Goal: Transaction & Acquisition: Purchase product/service

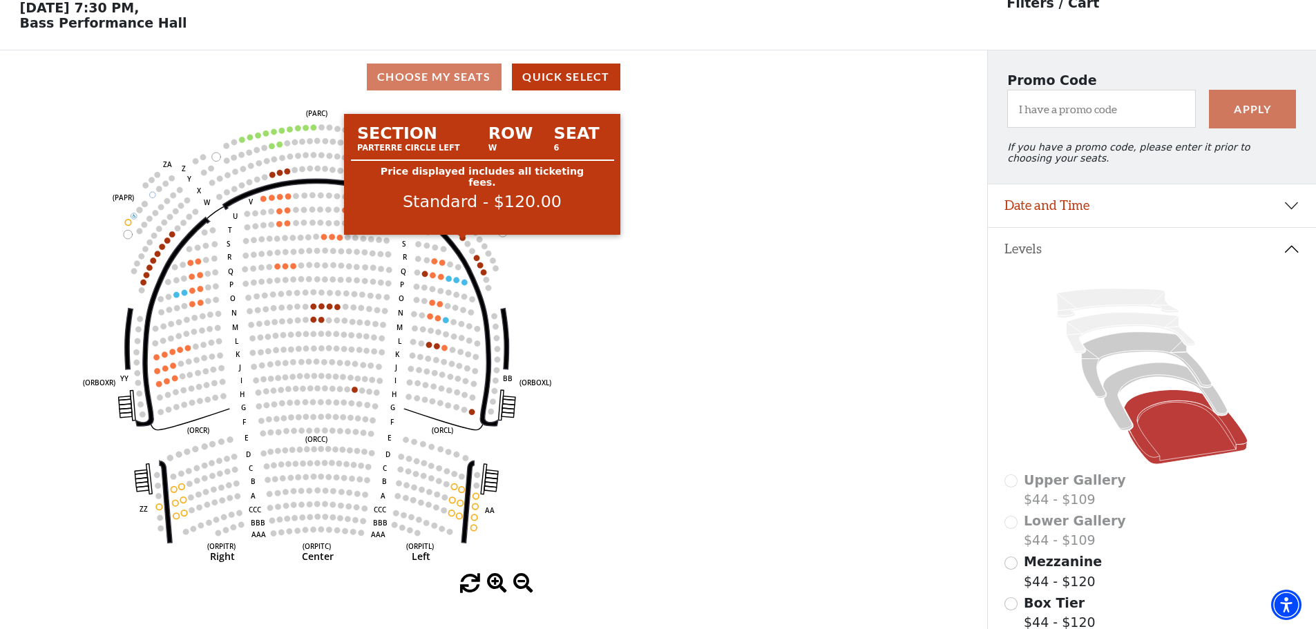
click at [462, 241] on circle at bounding box center [463, 238] width 6 height 6
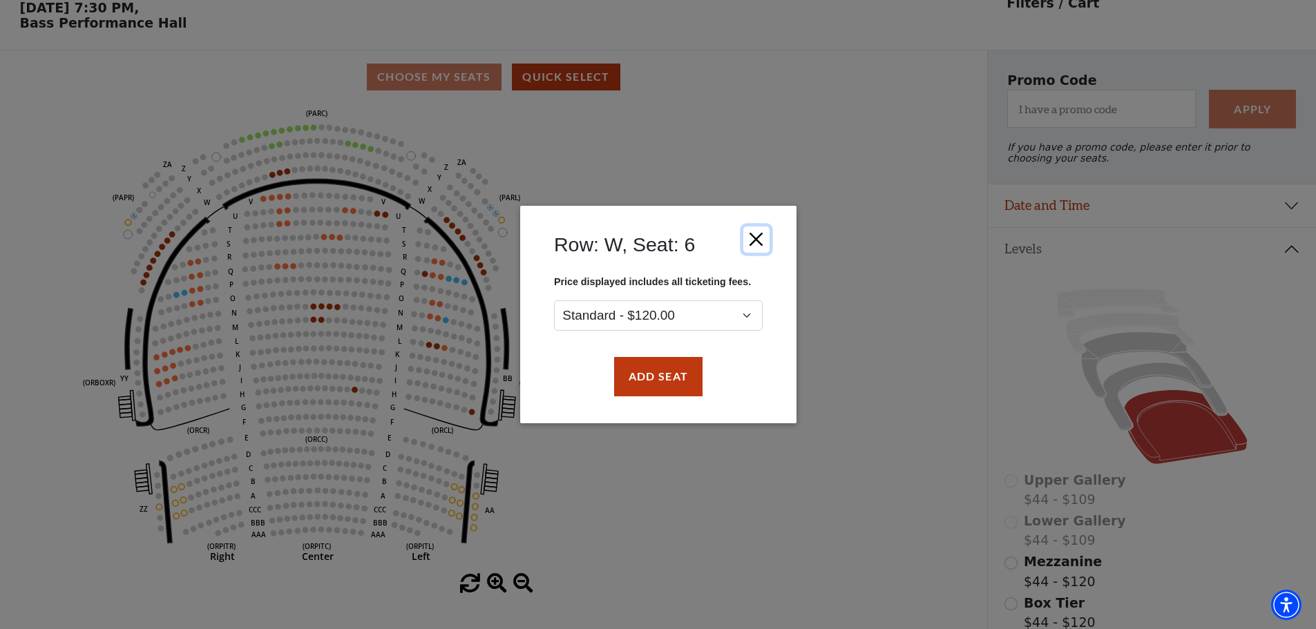
click at [749, 238] on button "Close" at bounding box center [756, 240] width 26 height 26
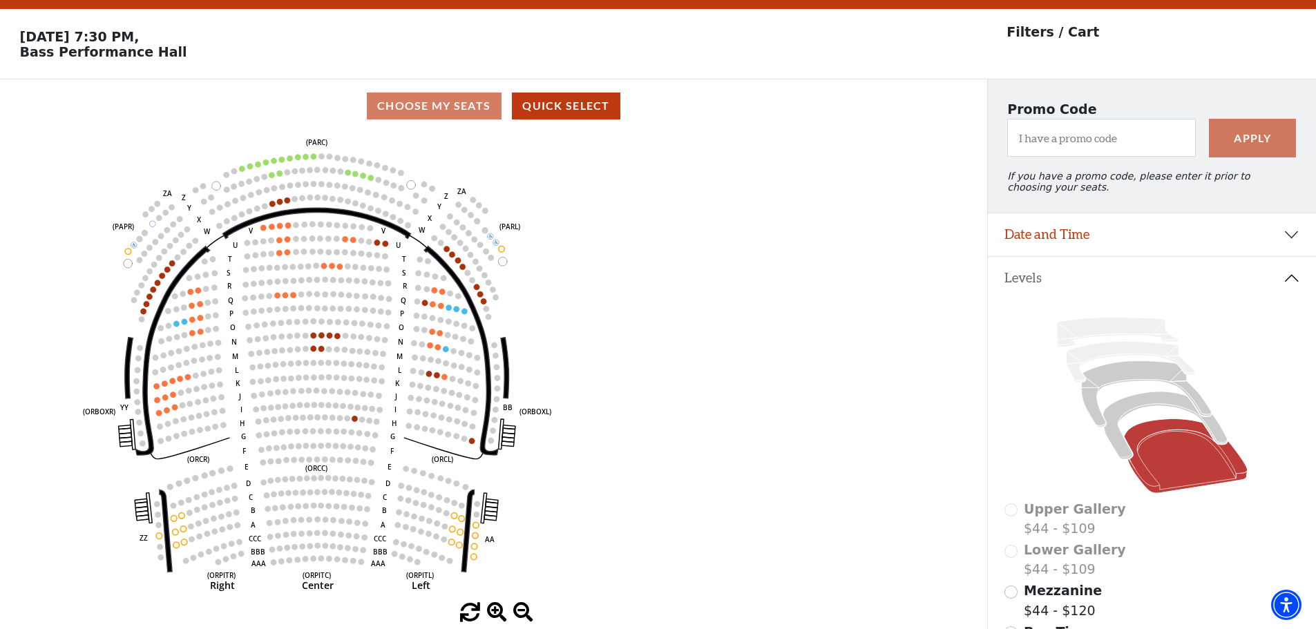
scroll to position [69, 0]
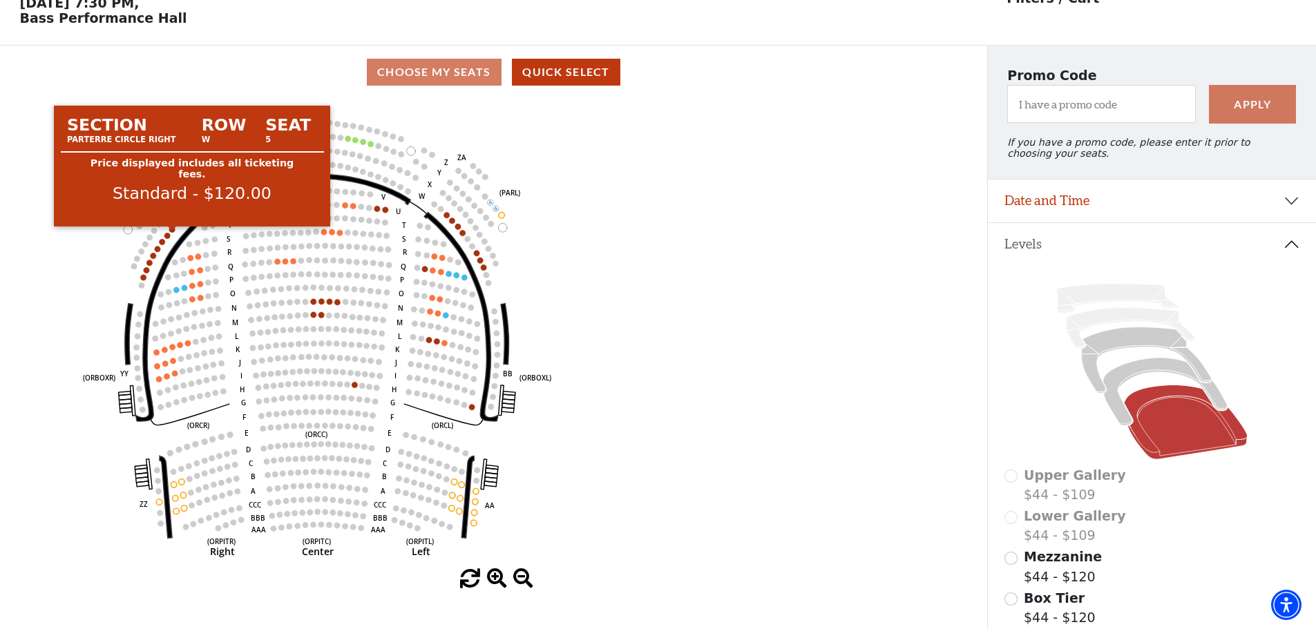
click at [172, 233] on circle at bounding box center [172, 230] width 6 height 6
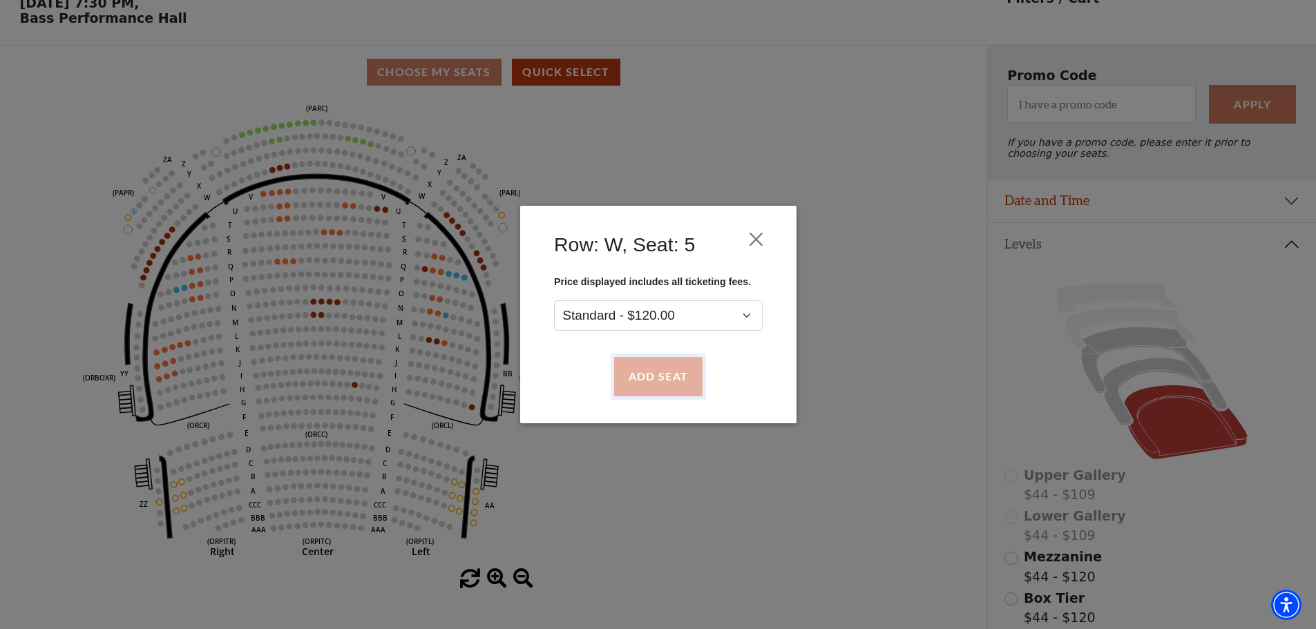
click at [652, 376] on button "Add Seat" at bounding box center [657, 377] width 88 height 39
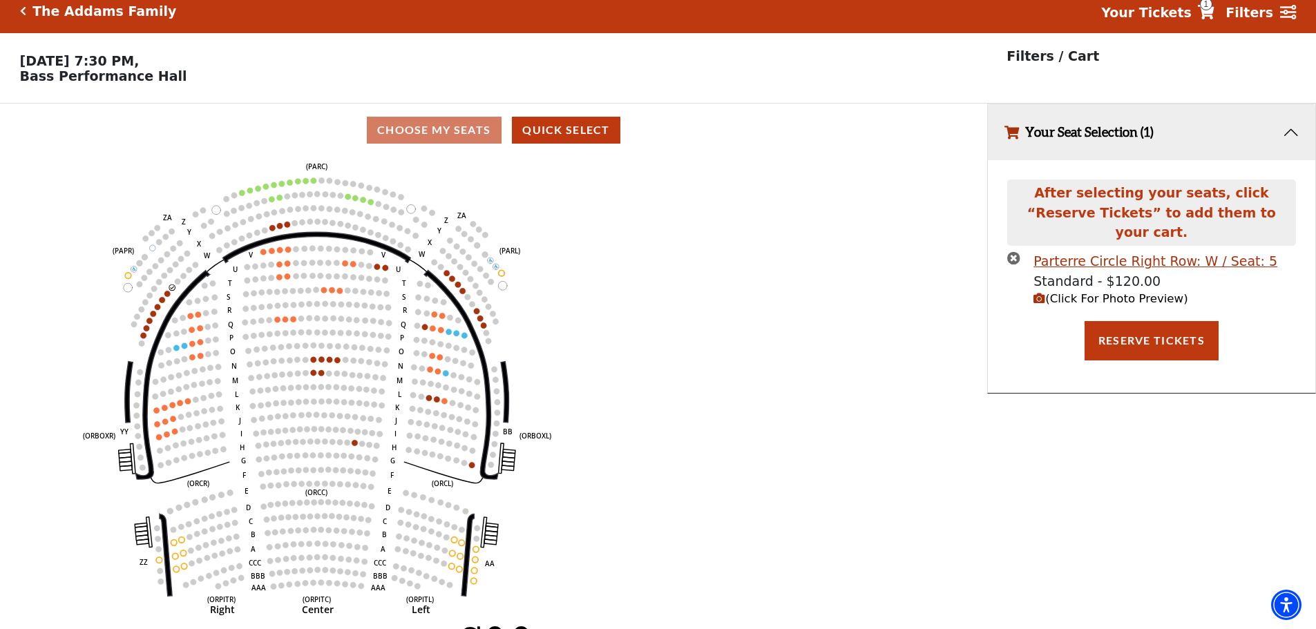
scroll to position [0, 0]
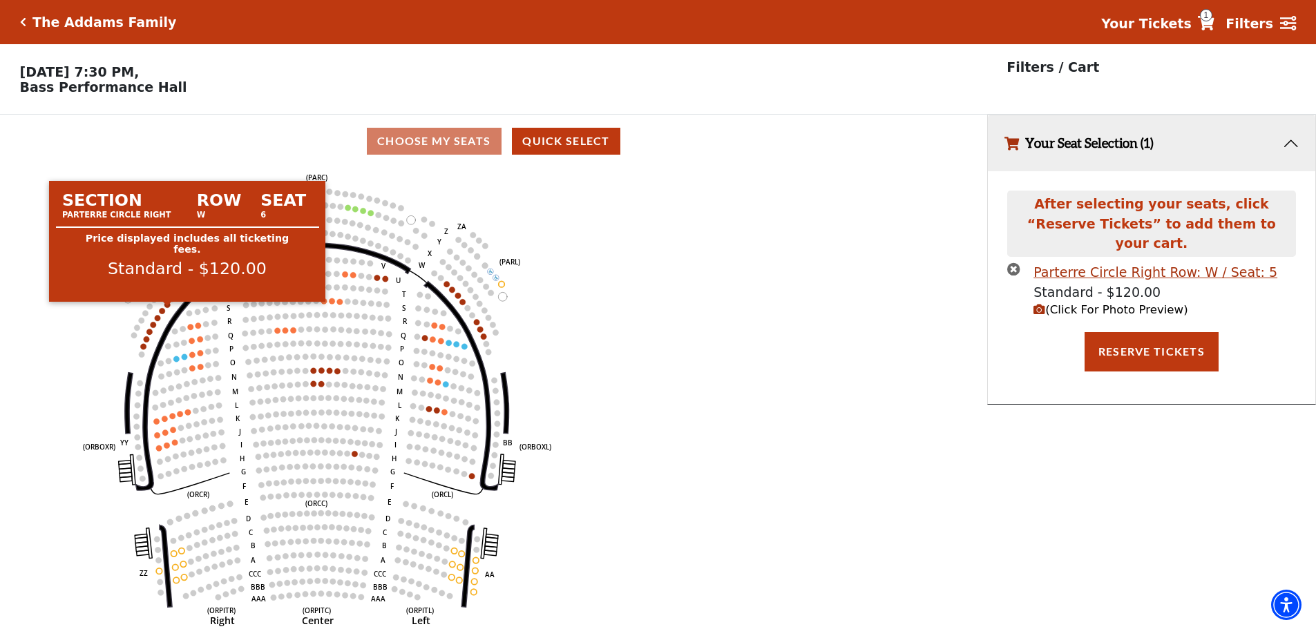
click at [166, 308] on circle at bounding box center [167, 305] width 6 height 6
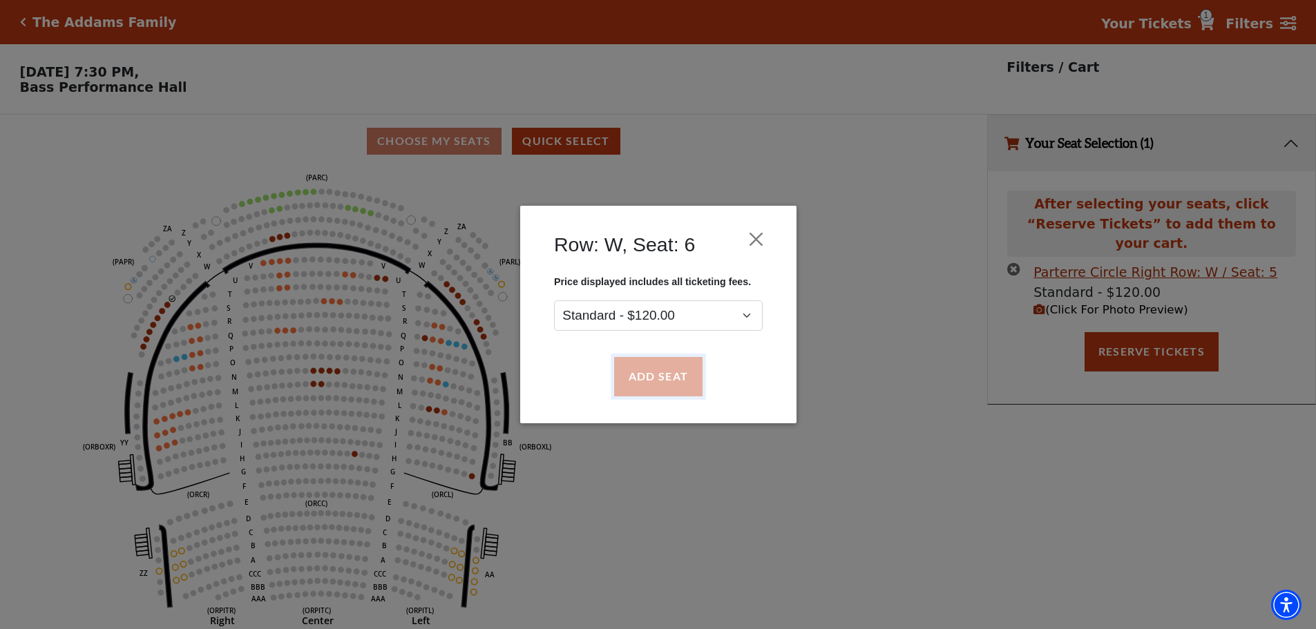
click at [650, 377] on button "Add Seat" at bounding box center [657, 377] width 88 height 39
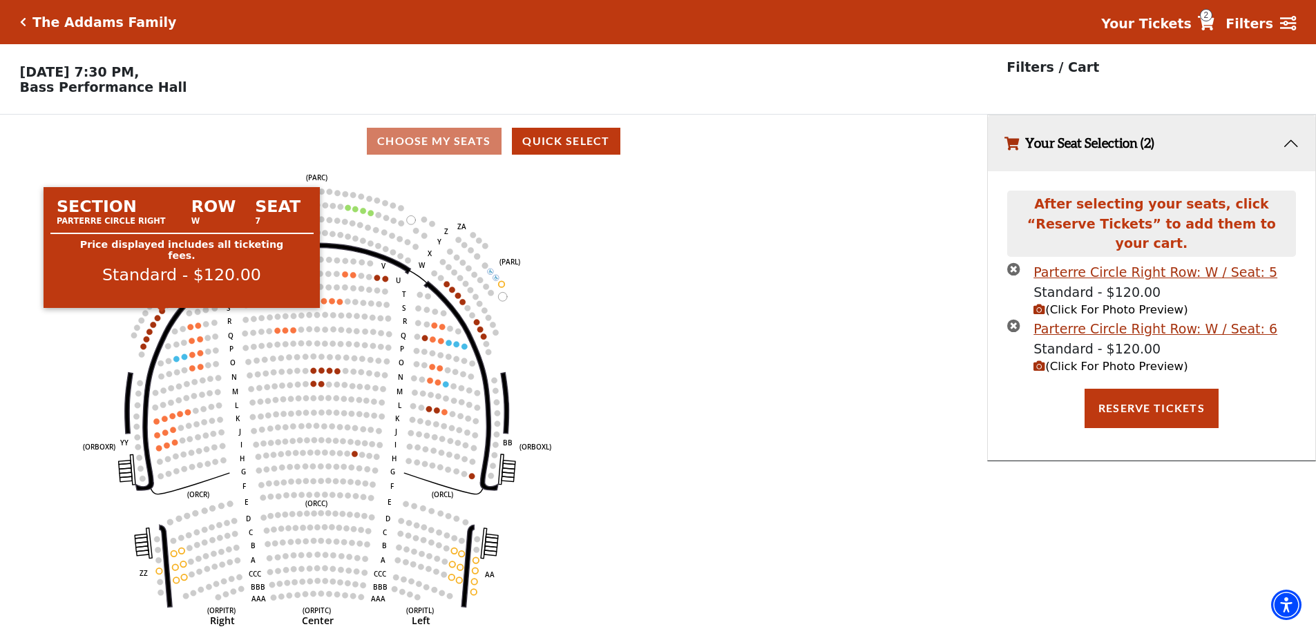
click at [162, 314] on circle at bounding box center [163, 311] width 6 height 6
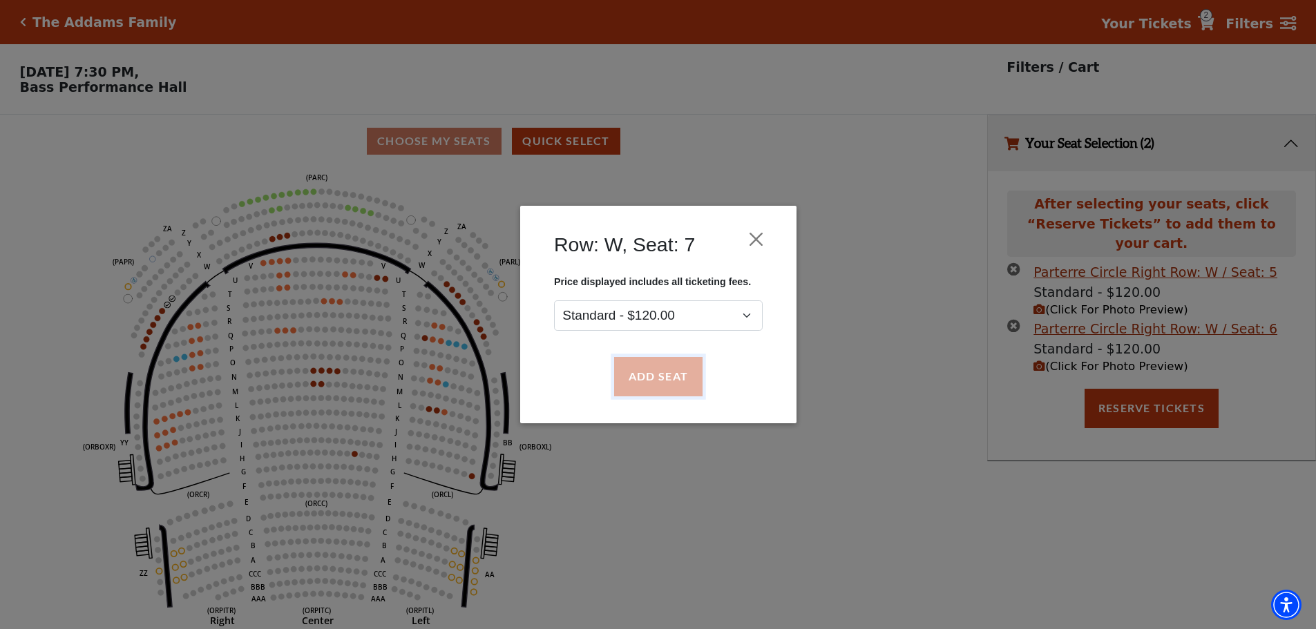
click at [660, 381] on button "Add Seat" at bounding box center [657, 377] width 88 height 39
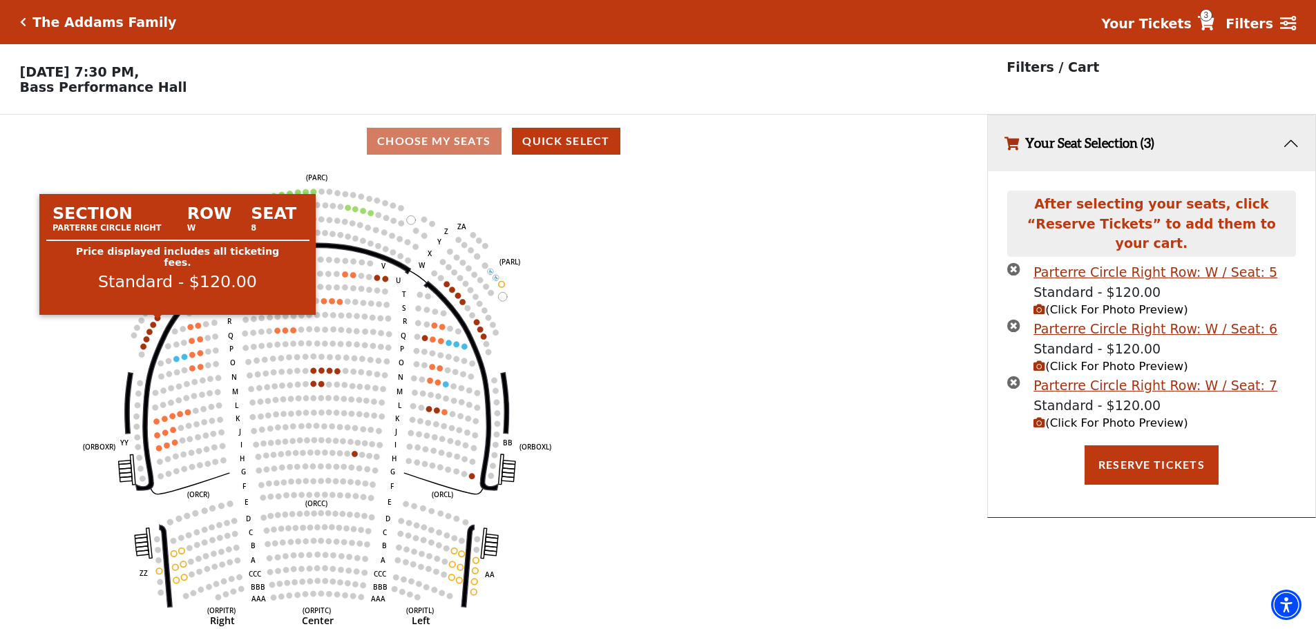
click at [160, 321] on use "Seat Selected" at bounding box center [158, 318] width 7 height 7
click at [159, 321] on circle at bounding box center [158, 318] width 6 height 6
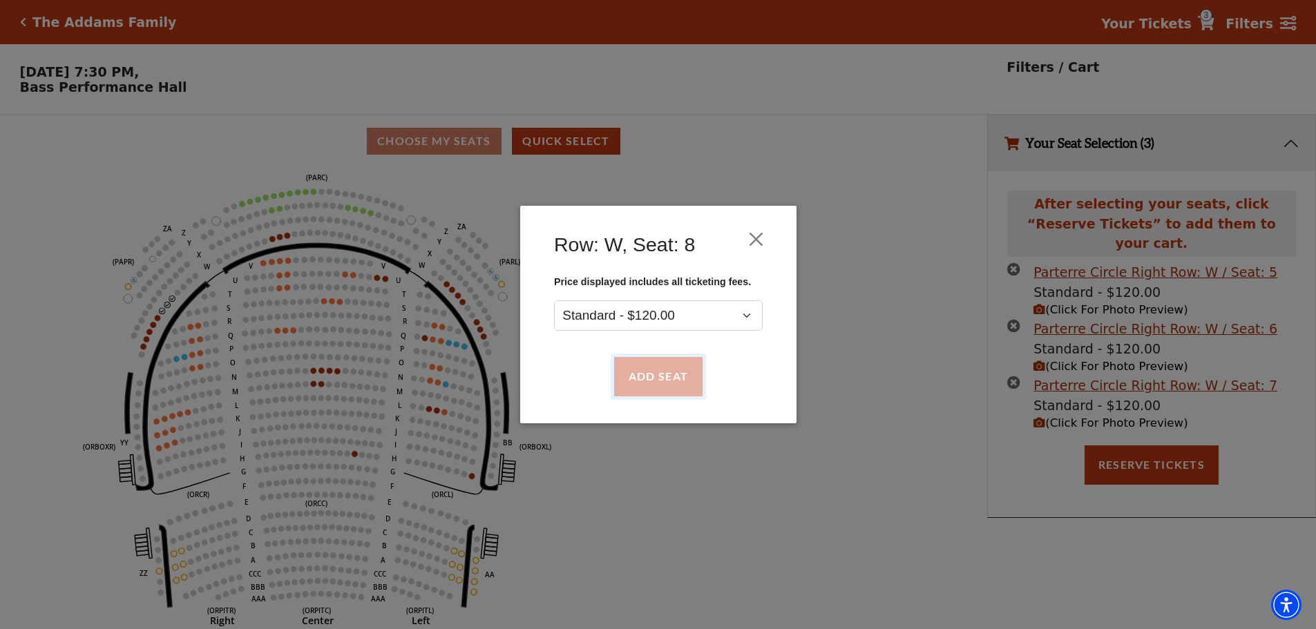
click at [641, 370] on button "Add Seat" at bounding box center [657, 377] width 88 height 39
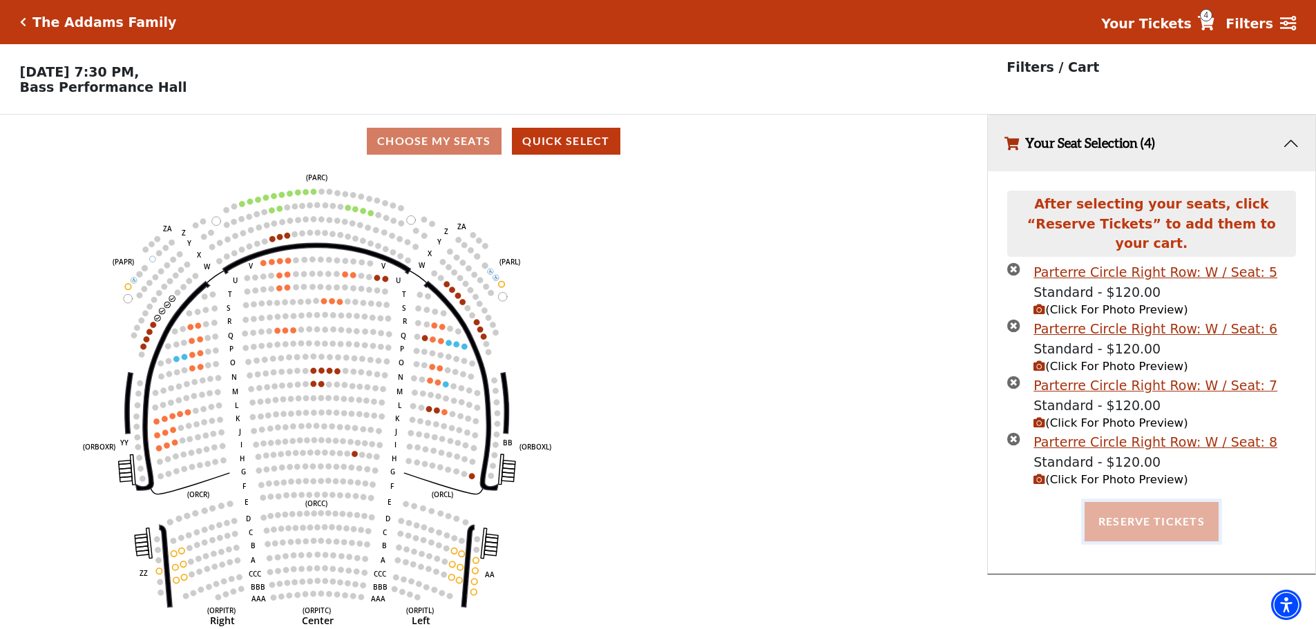
click at [794, 506] on button "Reserve Tickets" at bounding box center [1152, 521] width 134 height 39
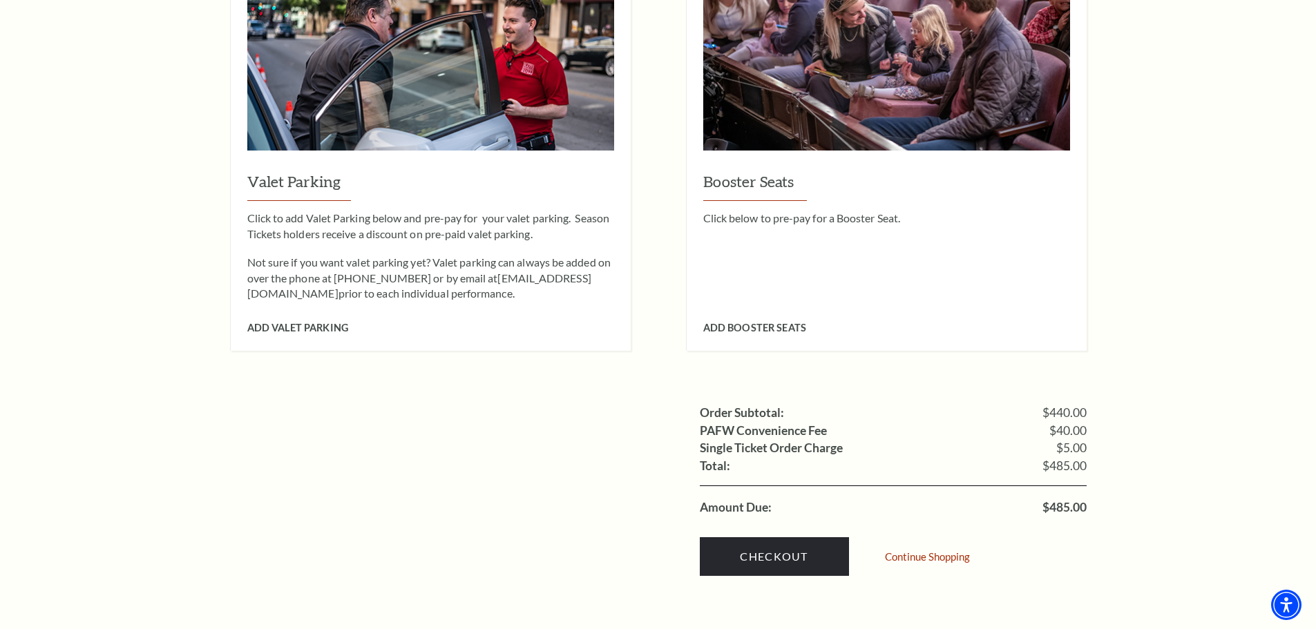
scroll to position [1244, 0]
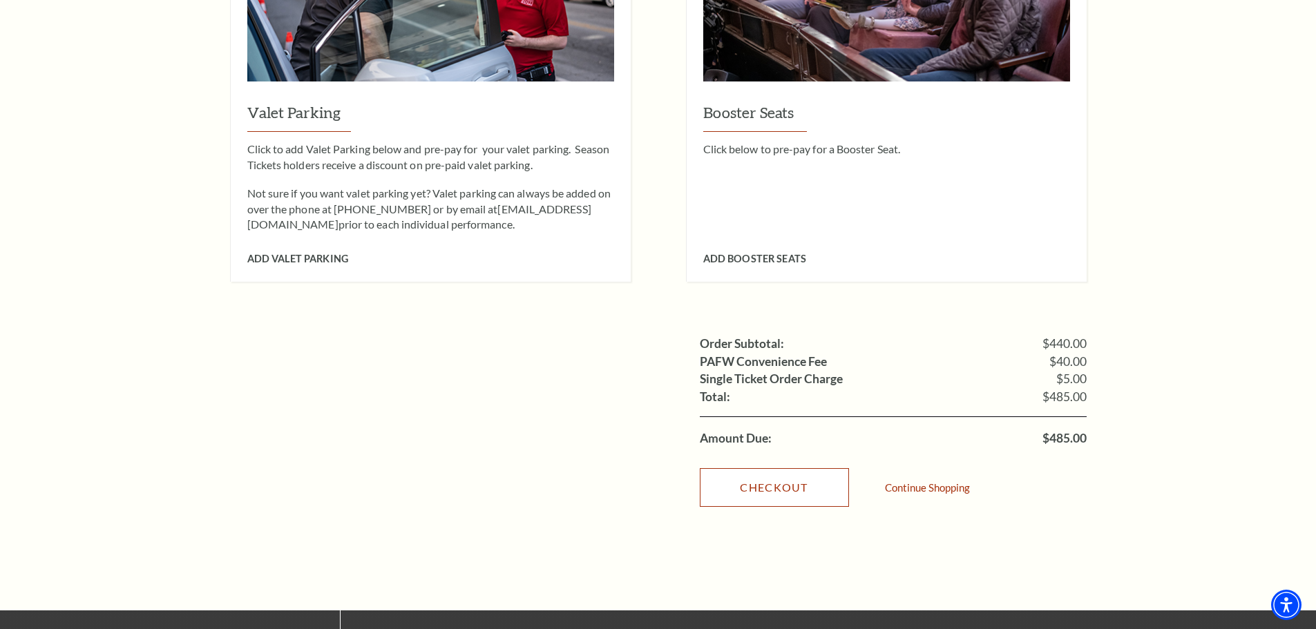
click at [779, 468] on link "Checkout" at bounding box center [774, 487] width 149 height 39
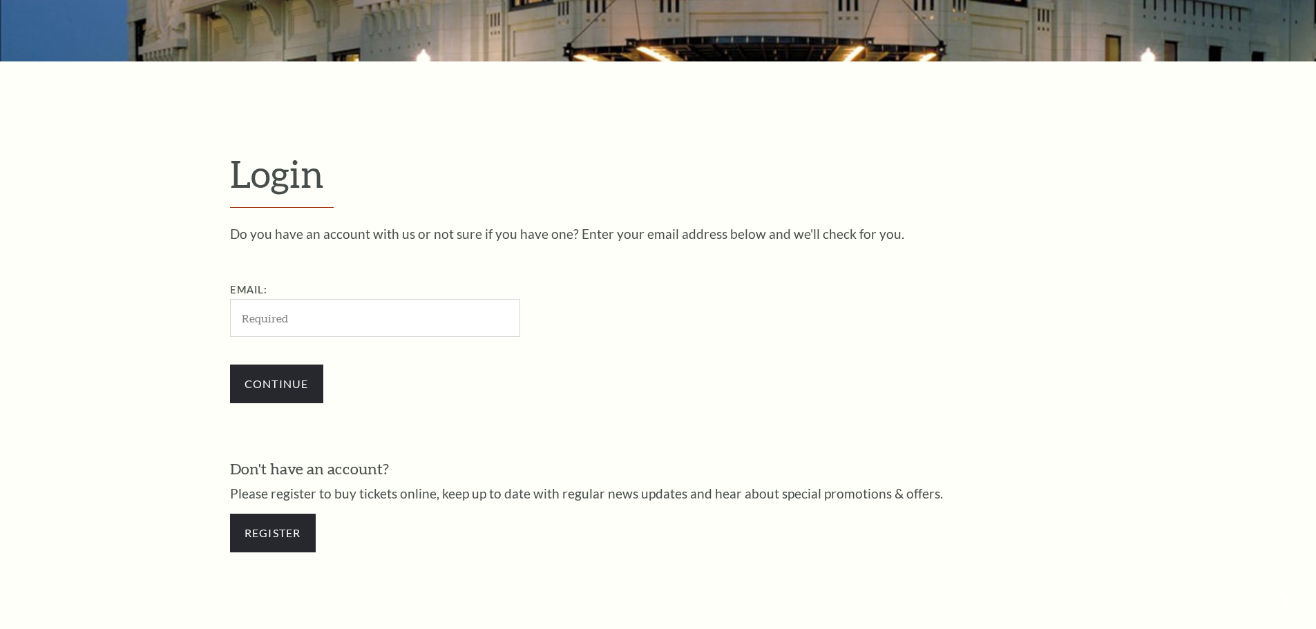
scroll to position [462, 0]
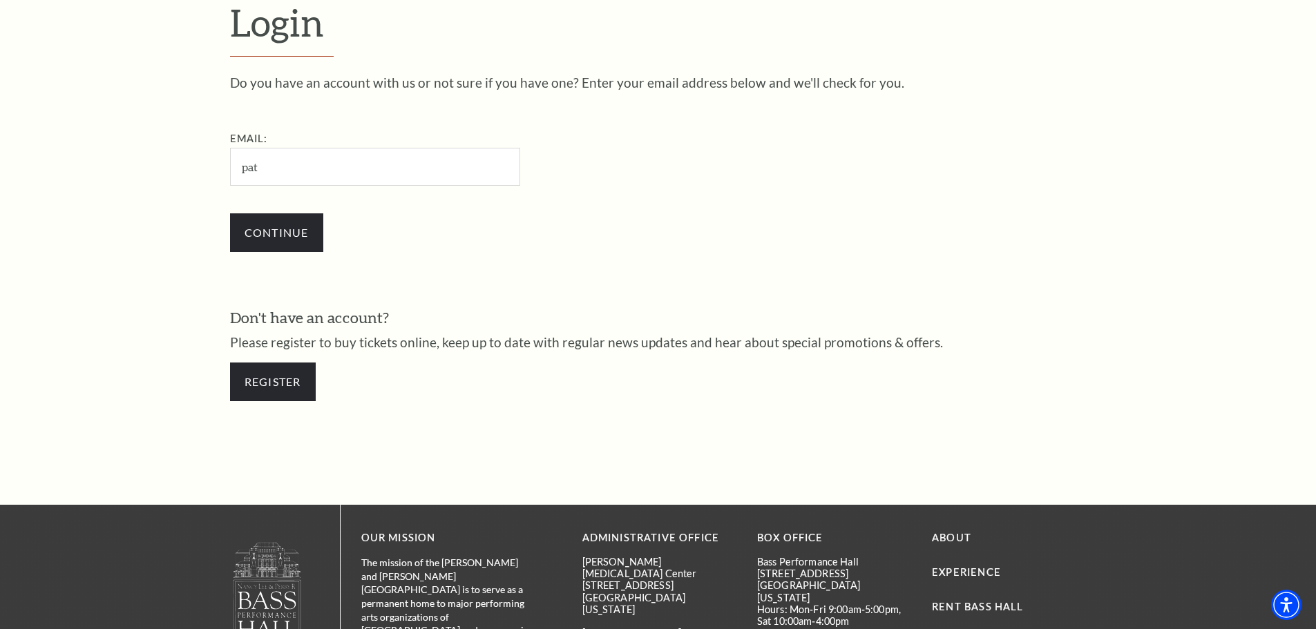
type input "pattiecaroline1@gmail.com"
click at [283, 229] on input "Continue" at bounding box center [276, 232] width 93 height 39
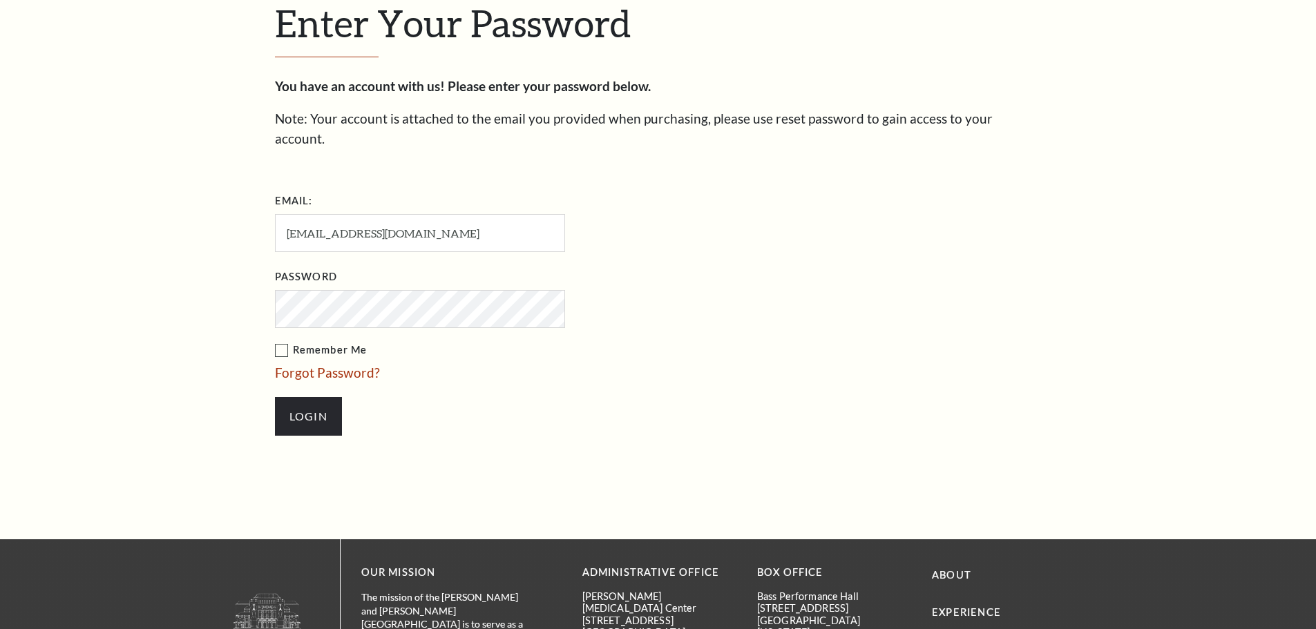
scroll to position [475, 0]
click at [310, 397] on input "Login" at bounding box center [308, 416] width 67 height 39
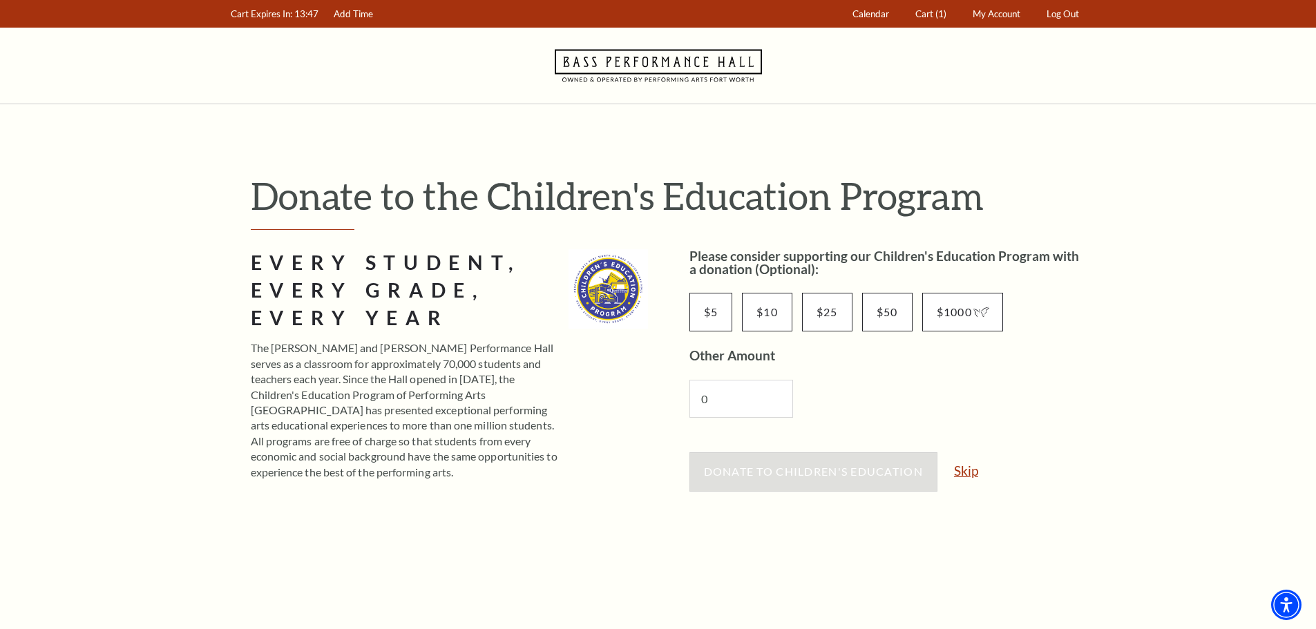
click at [973, 475] on link "Skip" at bounding box center [966, 470] width 24 height 13
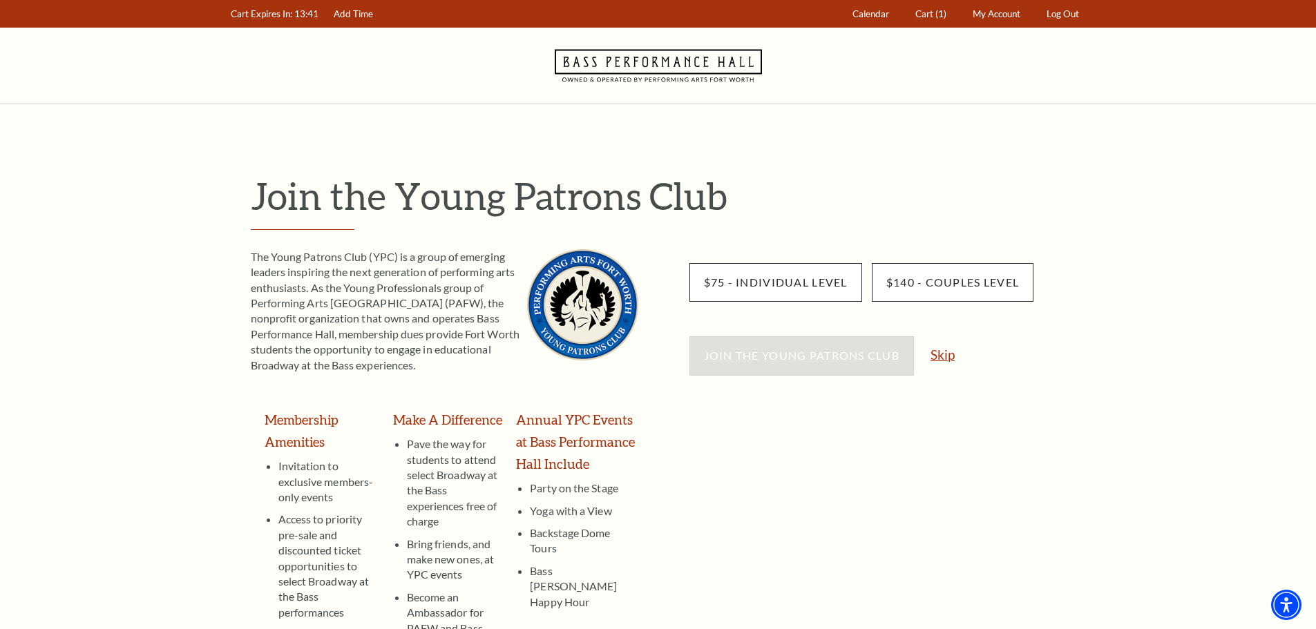
click at [942, 354] on link "Skip" at bounding box center [943, 354] width 24 height 13
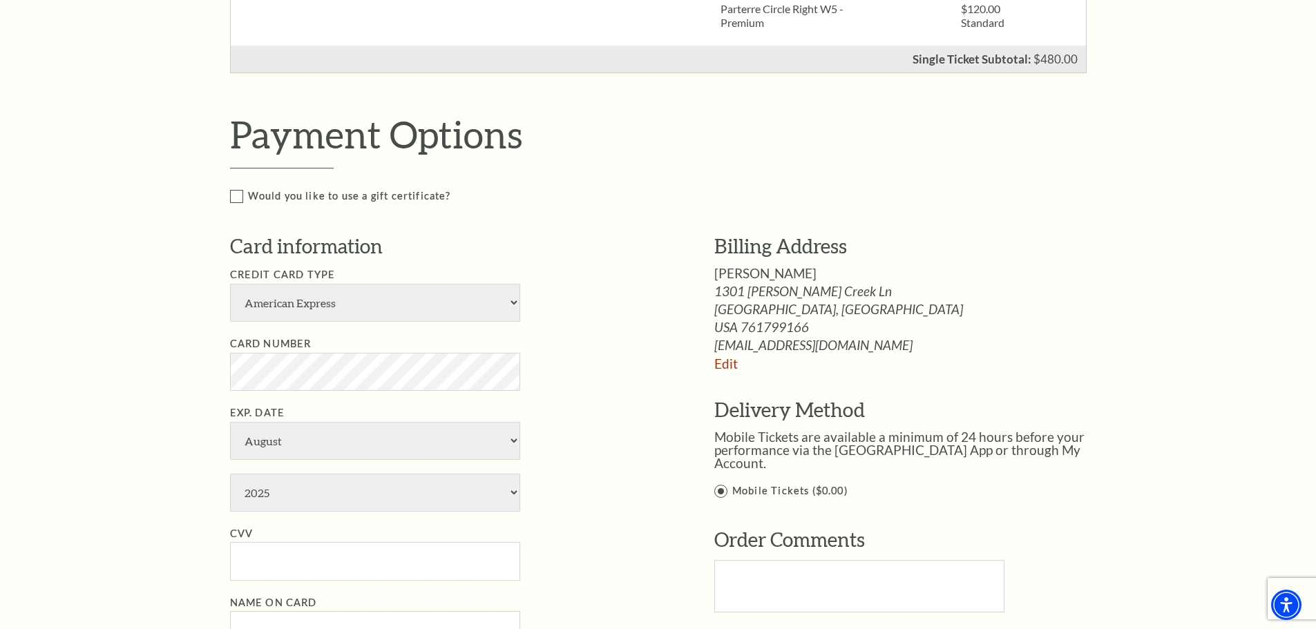
scroll to position [691, 0]
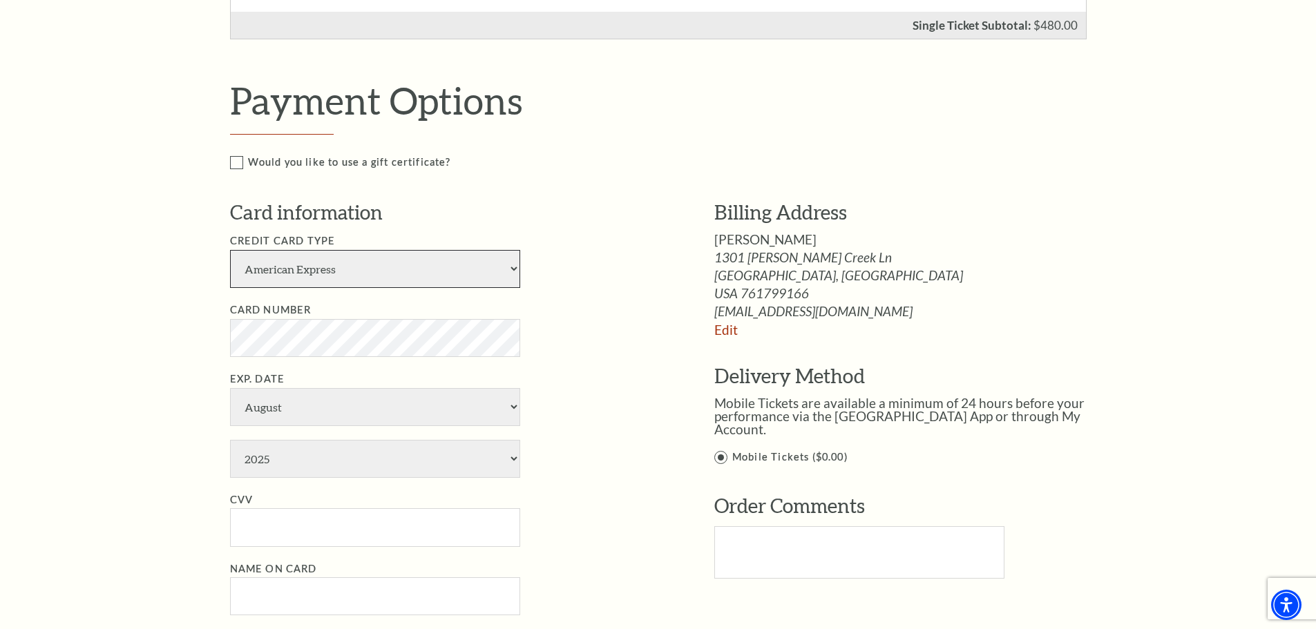
click at [507, 271] on select "American Express Visa Master Card Discover" at bounding box center [375, 269] width 290 height 38
select select "24"
click at [230, 250] on select "American Express Visa Master Card Discover" at bounding box center [375, 269] width 290 height 38
select select "7"
select select "2029"
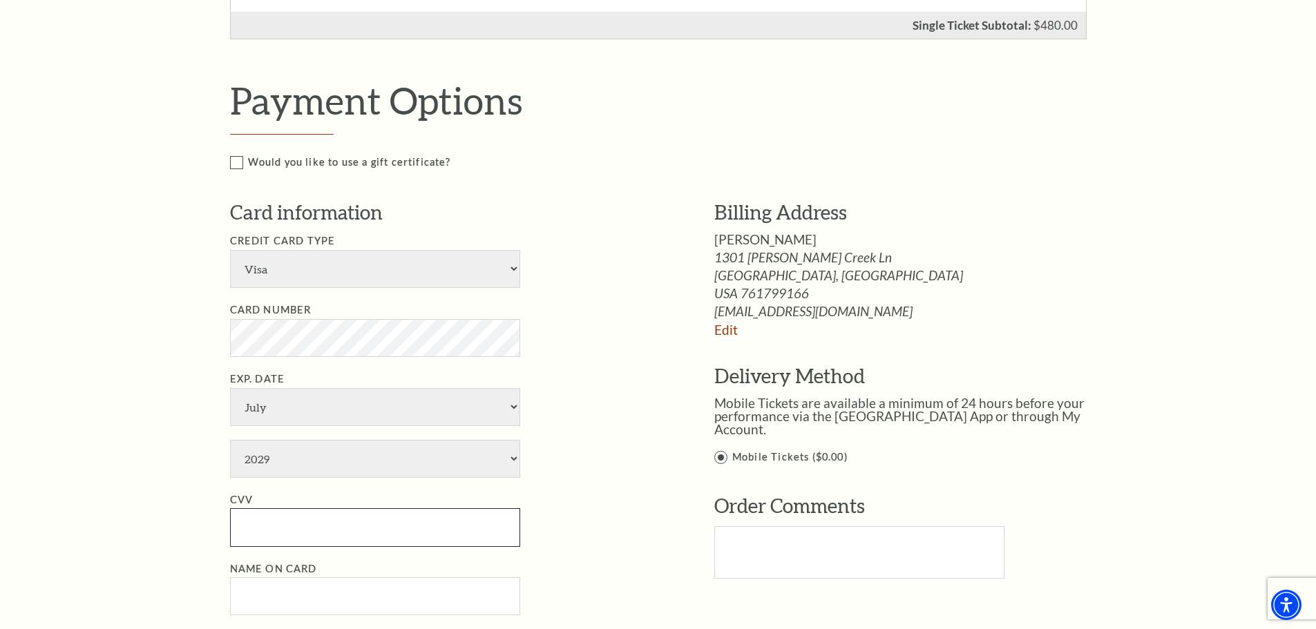
type input "818"
type input "[PERSON_NAME]"
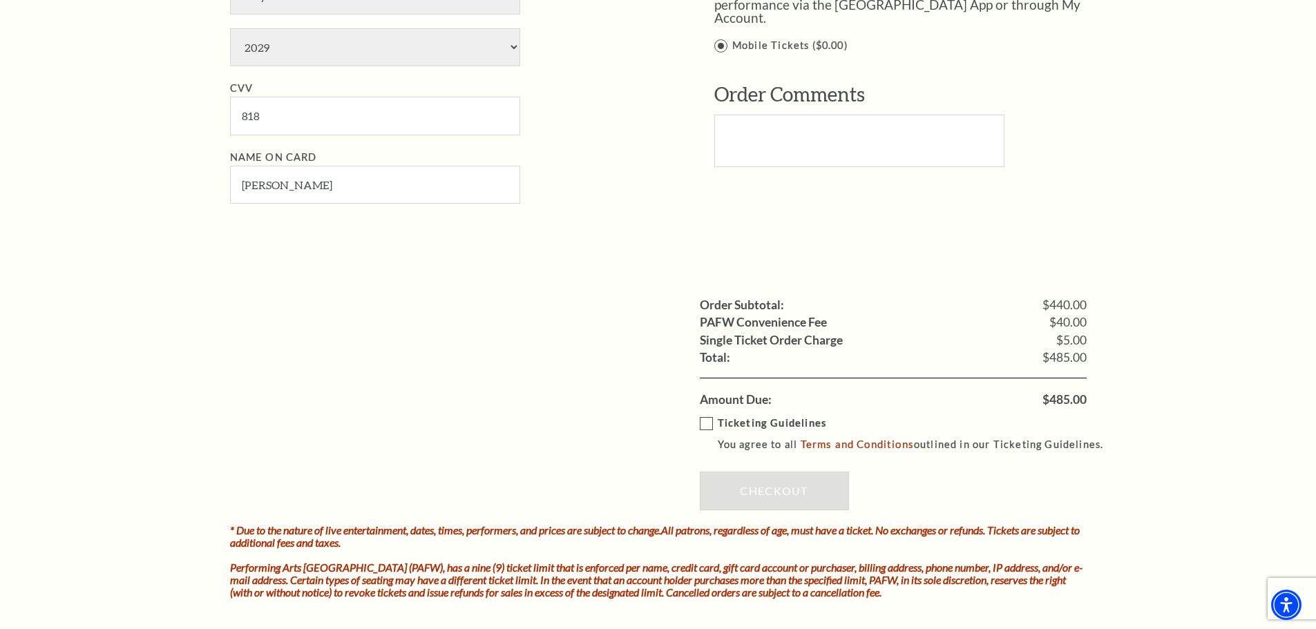
scroll to position [1105, 0]
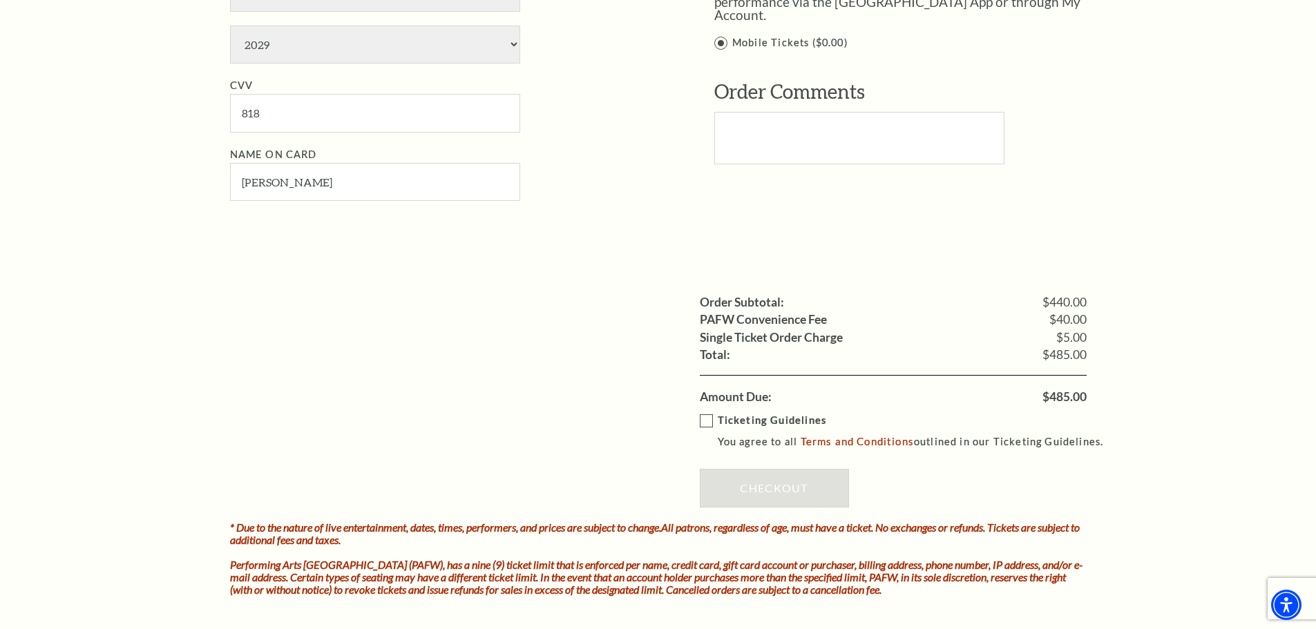
click at [703, 421] on label "Ticketing Guidelines You agree to all Terms and Conditions outlined in our Tick…" at bounding box center [908, 431] width 417 height 38
click at [0, 0] on input "Ticketing Guidelines You agree to all Terms and Conditions outlined in our Tick…" at bounding box center [0, 0] width 0 height 0
click at [779, 484] on link "Checkout" at bounding box center [774, 488] width 149 height 39
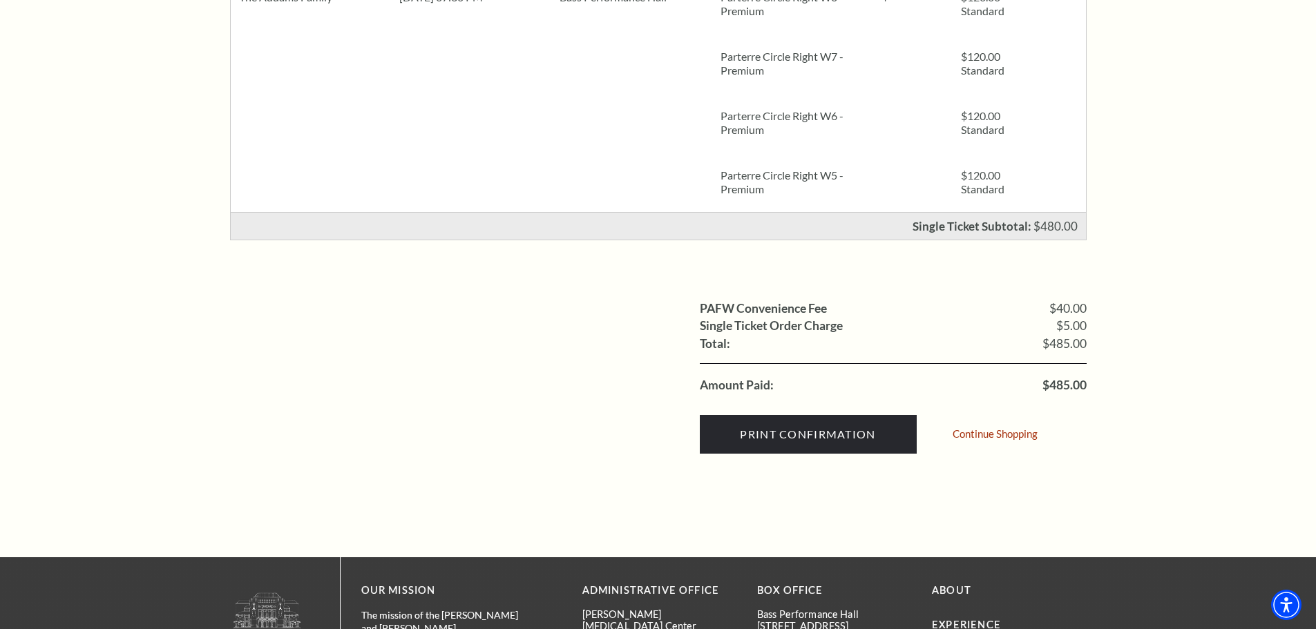
scroll to position [415, 0]
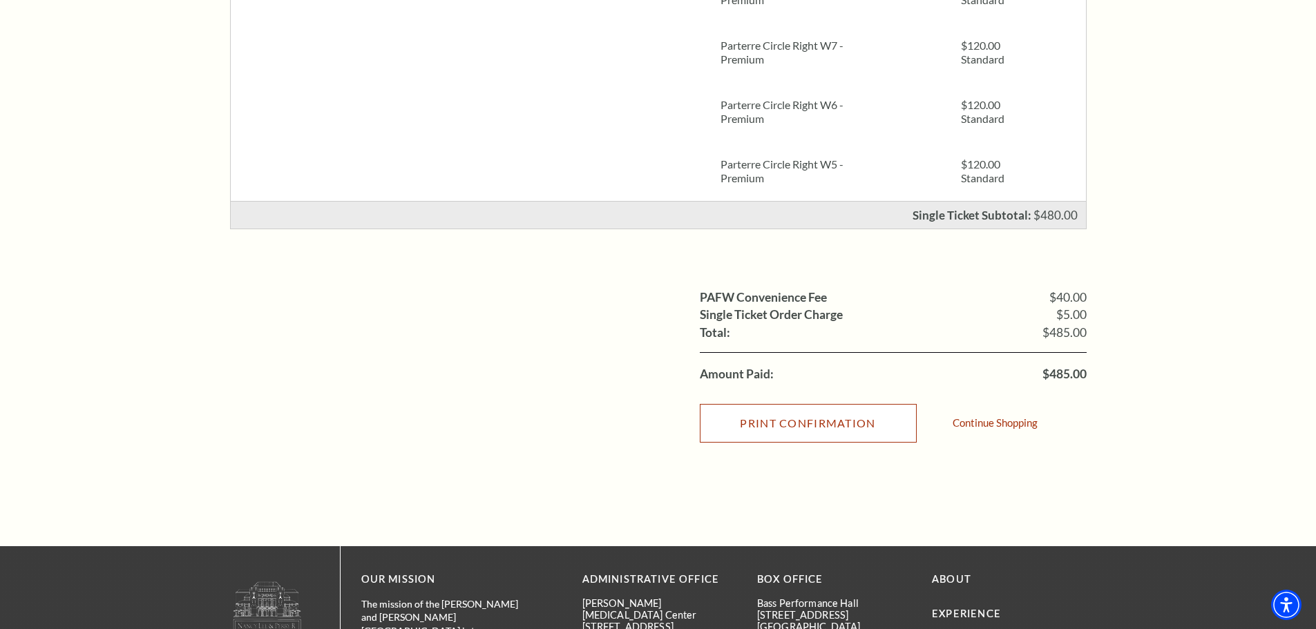
click at [799, 417] on input "Print Confirmation" at bounding box center [808, 423] width 217 height 39
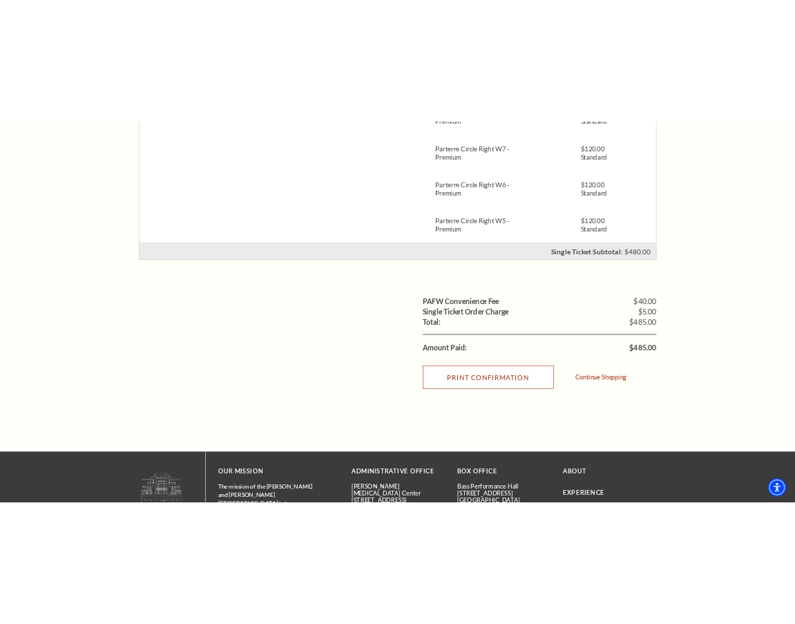
scroll to position [0, 0]
